Goal: Entertainment & Leisure: Consume media (video, audio)

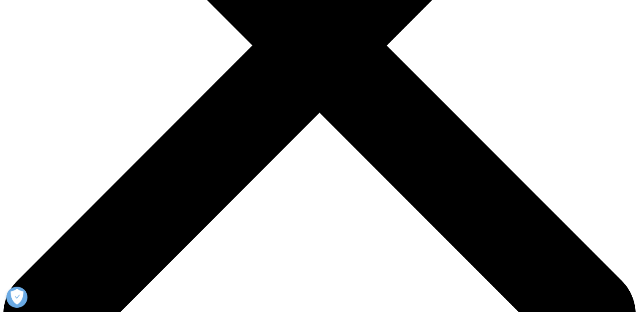
scroll to position [291, 0]
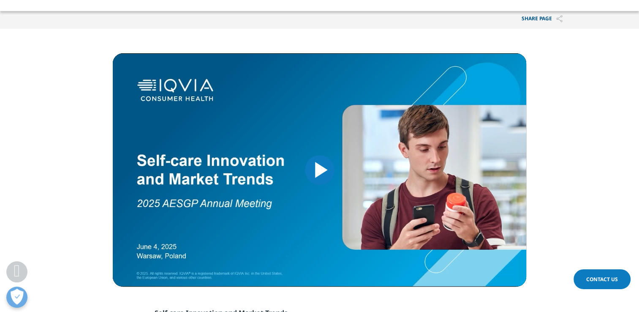
click at [320, 170] on span "Video Player" at bounding box center [320, 170] width 0 height 0
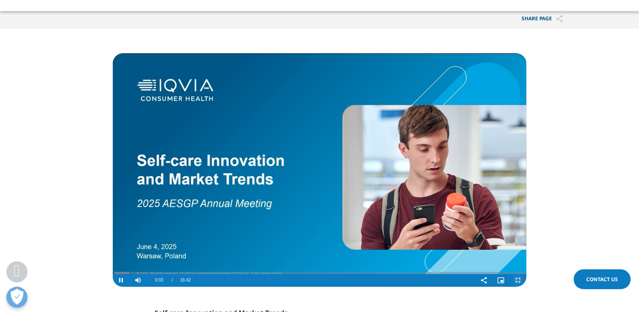
click at [516, 280] on span "Video Player" at bounding box center [517, 280] width 17 height 0
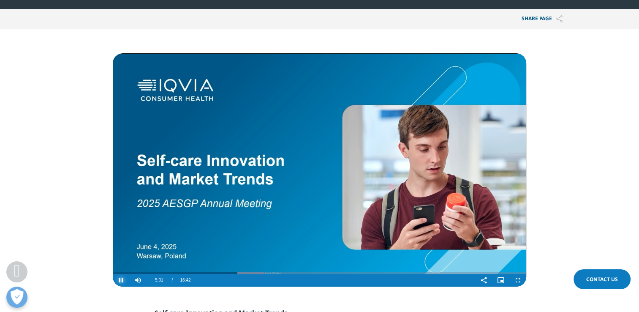
click at [122, 280] on span "Video Player" at bounding box center [121, 280] width 17 height 0
click at [121, 280] on span "Video Player" at bounding box center [121, 280] width 17 height 0
click at [516, 280] on span "Video Player" at bounding box center [517, 280] width 17 height 0
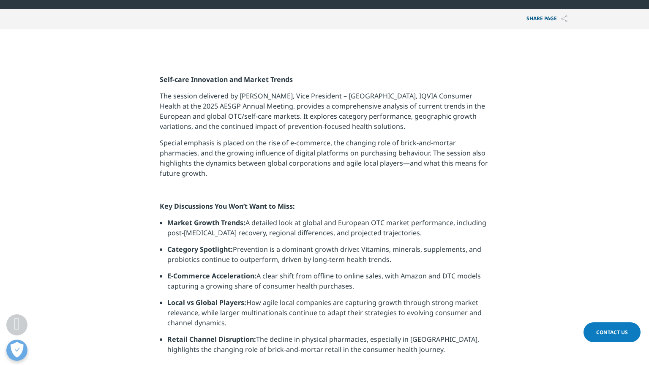
click at [118, 47] on span "Video Player" at bounding box center [126, 47] width 17 height 0
click at [384, 41] on div "06:52" at bounding box center [384, 37] width 0 height 6
click at [373, 41] on div "06:35" at bounding box center [373, 37] width 0 height 6
click at [370, 41] on div "06:30" at bounding box center [370, 37] width 0 height 6
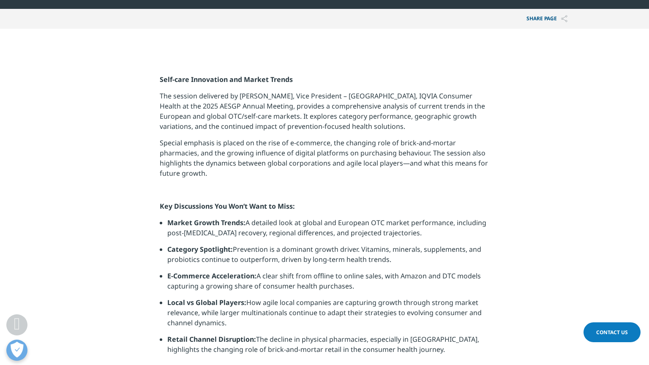
click at [235, 41] on div "06:30" at bounding box center [198, 37] width 161 height 6
click at [118, 47] on span "Video Player" at bounding box center [126, 47] width 17 height 0
click at [370, 41] on div "06:29" at bounding box center [370, 37] width 0 height 6
click at [272, 41] on div "Progress Bar" at bounding box center [282, 37] width 32 height 6
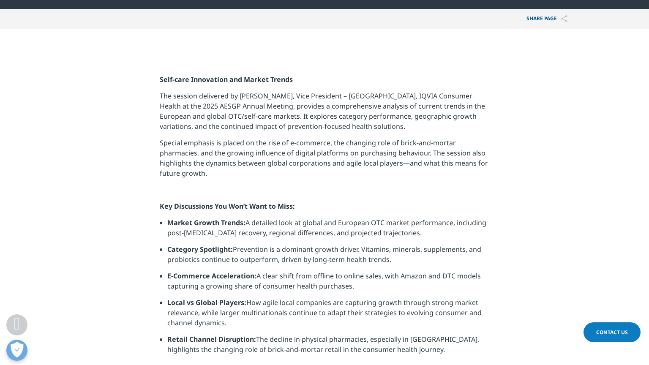
click at [118, 47] on span "Video Player" at bounding box center [126, 47] width 17 height 0
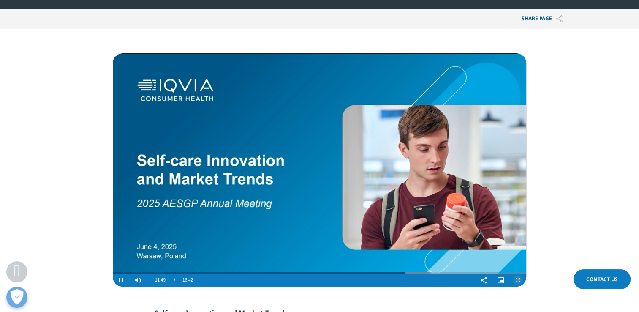
click at [517, 280] on span "Video Player" at bounding box center [517, 280] width 17 height 0
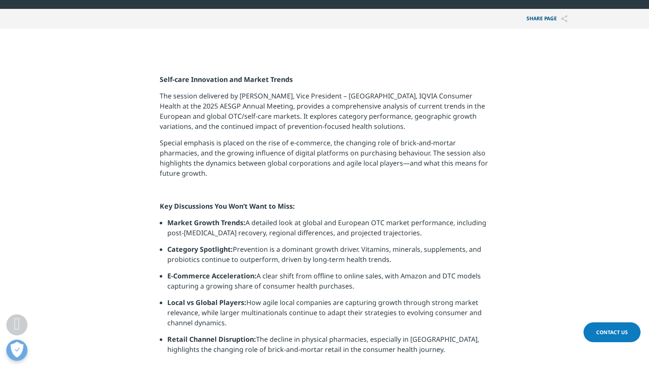
click at [118, 47] on span "Video Player" at bounding box center [126, 47] width 17 height 0
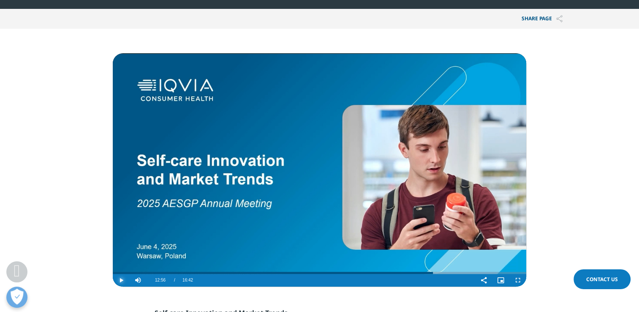
click at [120, 280] on span "Video Player" at bounding box center [121, 280] width 17 height 0
click at [516, 280] on span "Video Player" at bounding box center [517, 280] width 17 height 0
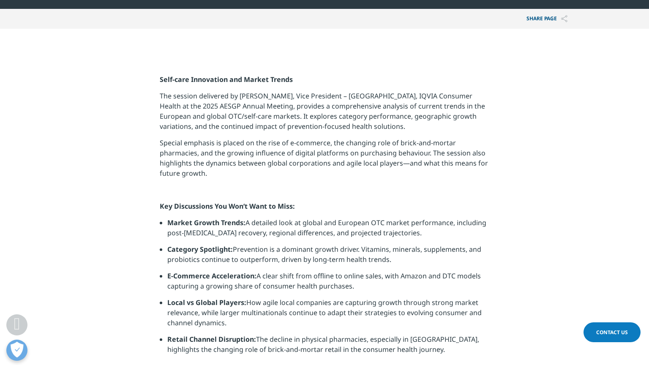
click at [315, 53] on video "Video Player" at bounding box center [324, 53] width 413 height 0
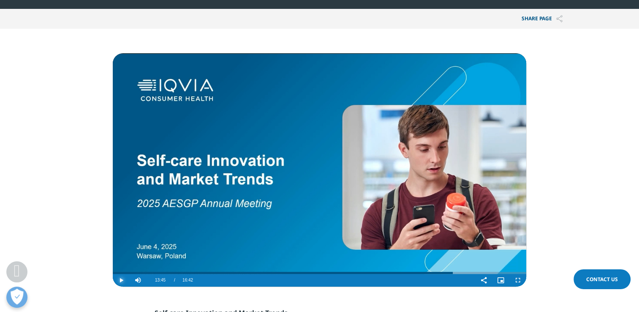
click at [120, 280] on span "Video Player" at bounding box center [121, 280] width 17 height 0
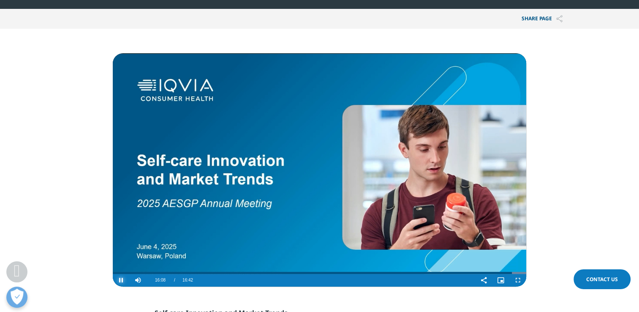
click at [120, 280] on span "Video Player" at bounding box center [121, 280] width 17 height 0
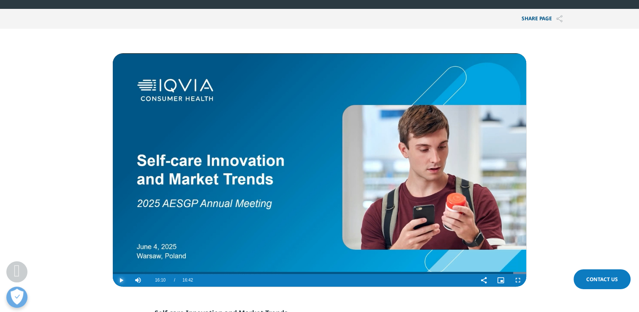
click at [121, 280] on span "Video Player" at bounding box center [121, 280] width 17 height 0
